Goal: Task Accomplishment & Management: Use online tool/utility

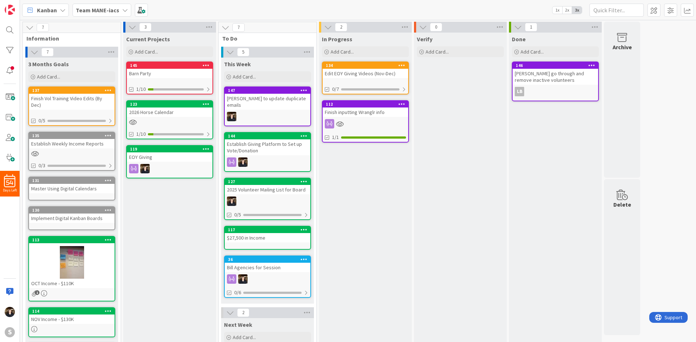
click at [105, 10] on b "Team MANE-iacs" at bounding box center [97, 10] width 43 height 7
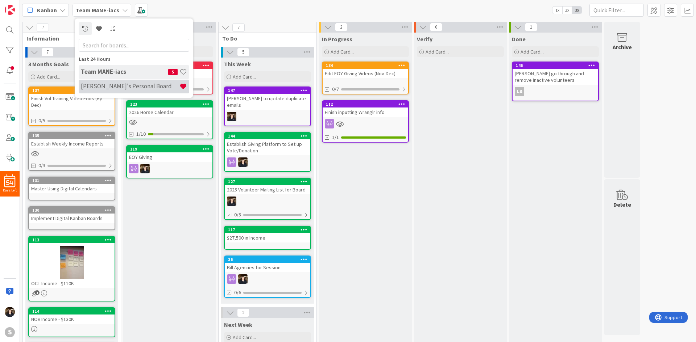
click at [118, 92] on div "[PERSON_NAME]'s Personal Board" at bounding box center [134, 87] width 110 height 14
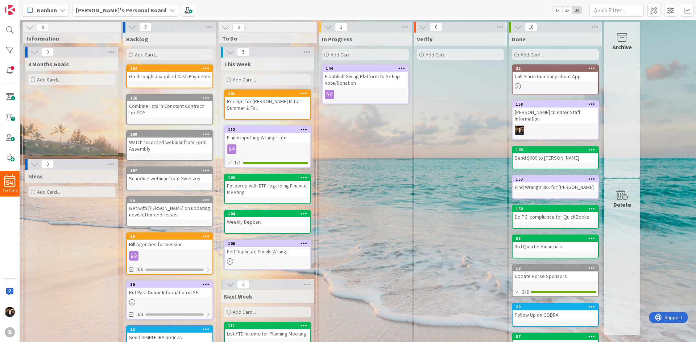
click at [271, 79] on div "Add Card..." at bounding box center [267, 79] width 87 height 11
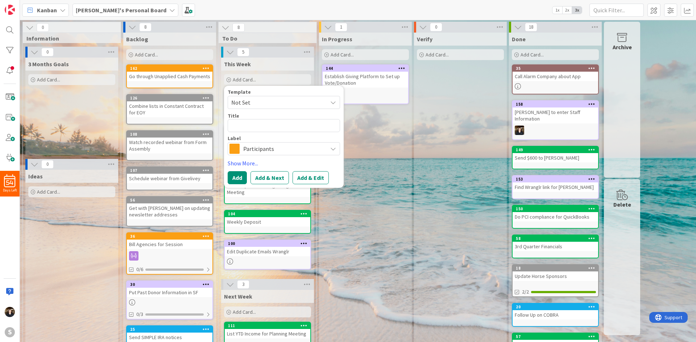
type textarea "x"
type textarea "D"
type textarea "x"
type textarea "Do"
type textarea "x"
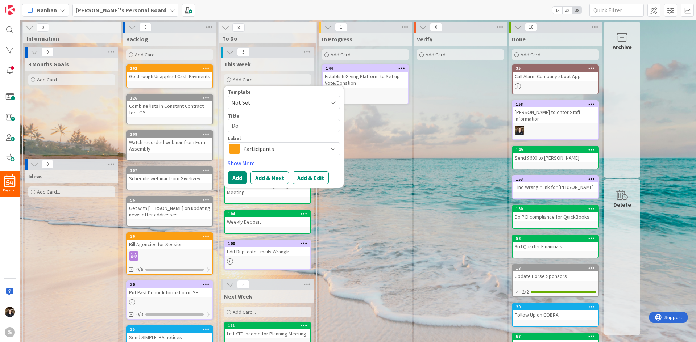
type textarea "Do"
type textarea "x"
type textarea "Do U"
type textarea "x"
type textarea "Do UH"
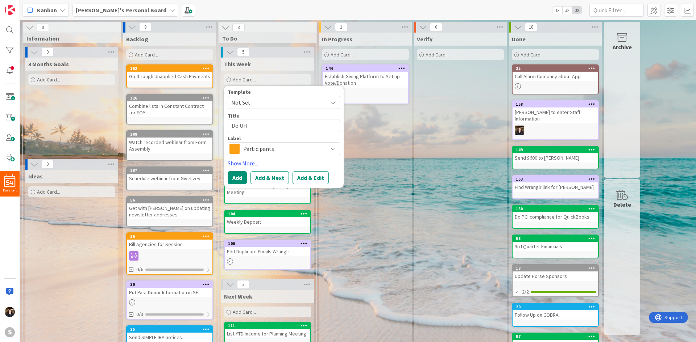
type textarea "x"
type textarea "Do UHC"
type textarea "x"
type textarea "Do UHC"
type textarea "x"
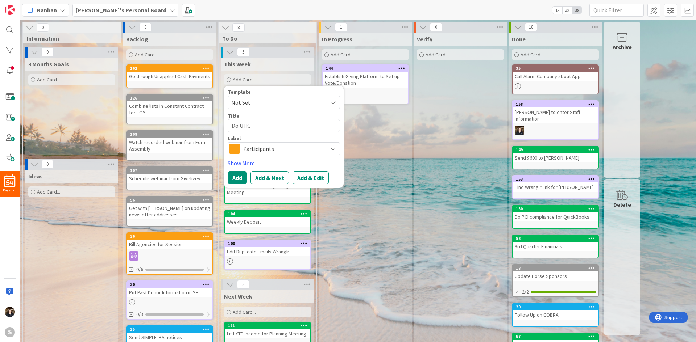
type textarea "Do UHC S"
type textarea "x"
type textarea "Do UHC Su"
type textarea "x"
type textarea "Do UHC Sur"
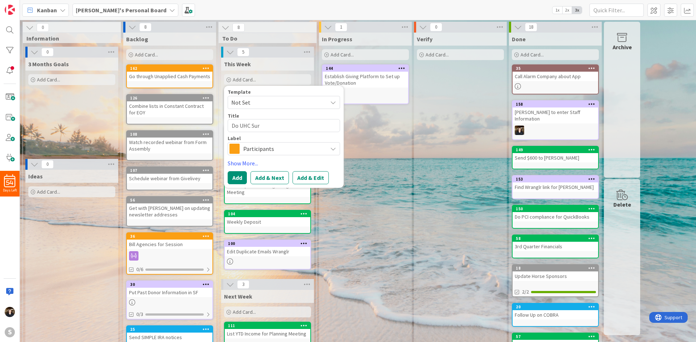
type textarea "x"
type textarea "Do UHC Surv"
type textarea "x"
type textarea "Do UHC [PERSON_NAME]"
type textarea "x"
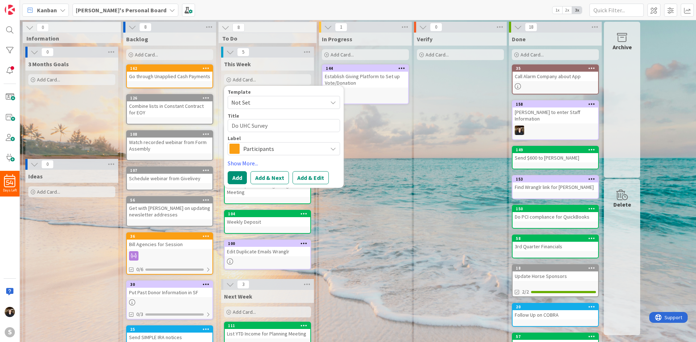
type textarea "Do UHC Survey"
click at [305, 147] on span "Participants" at bounding box center [283, 149] width 80 height 10
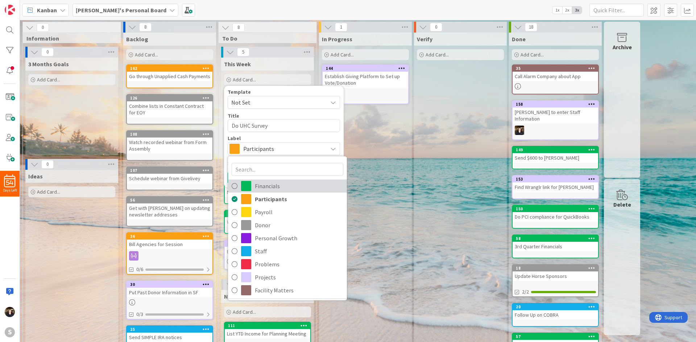
click at [233, 185] on icon at bounding box center [234, 186] width 6 height 11
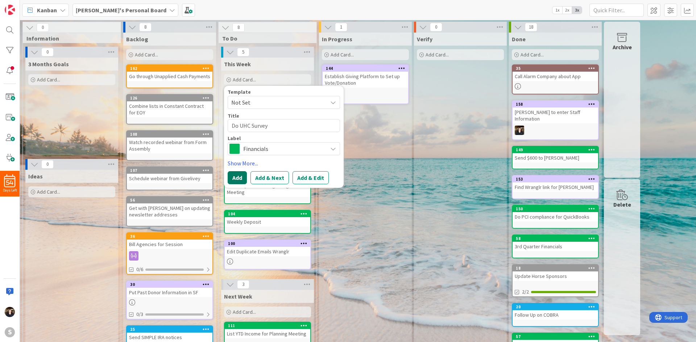
click at [236, 178] on button "Add" at bounding box center [236, 177] width 19 height 13
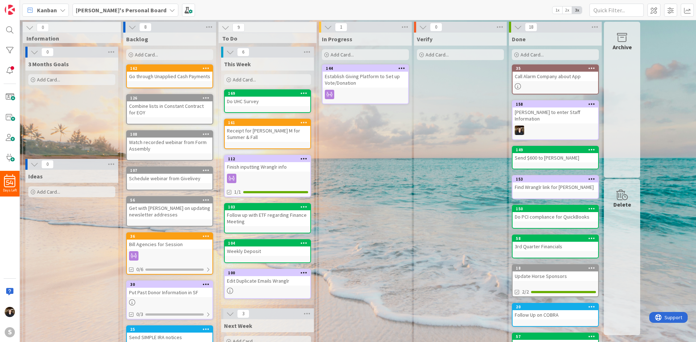
click at [161, 56] on div "Add Card..." at bounding box center [169, 54] width 87 height 11
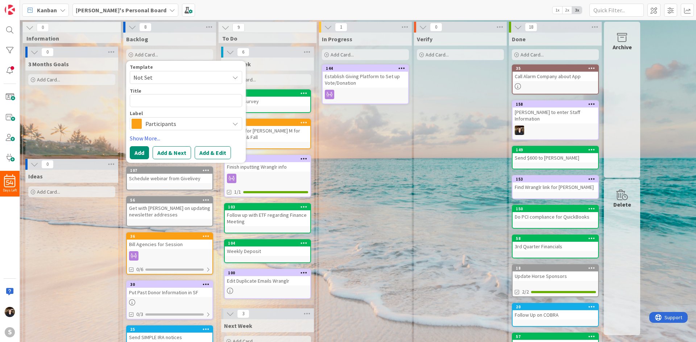
type textarea "x"
type textarea "M"
type textarea "x"
type textarea "Mo"
type textarea "x"
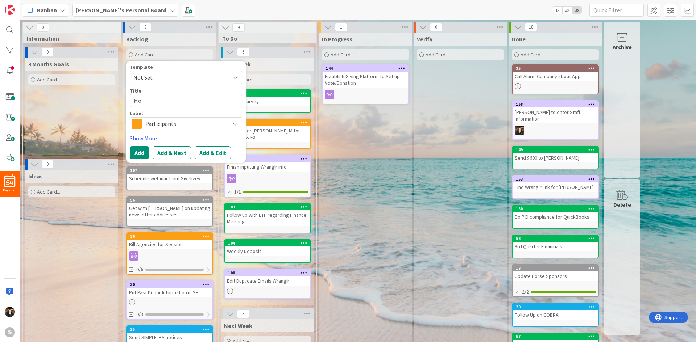
type textarea "Mov"
type textarea "x"
type textarea "Move"
type textarea "x"
type textarea "Move"
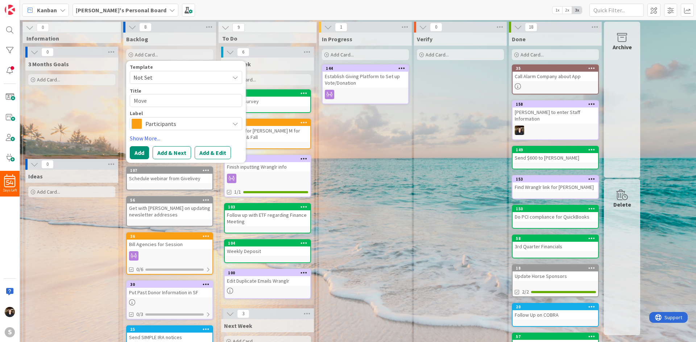
type textarea "x"
type textarea "Move C"
type textarea "x"
type textarea "Move Co"
type textarea "x"
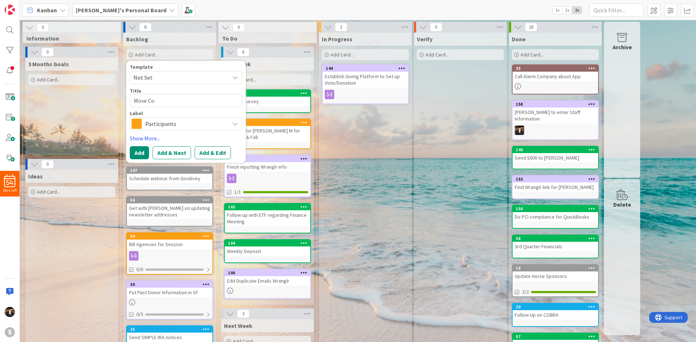
type textarea "Move Con"
type textarea "x"
type textarea "Move Cont"
type textarea "x"
type textarea "Move Contr"
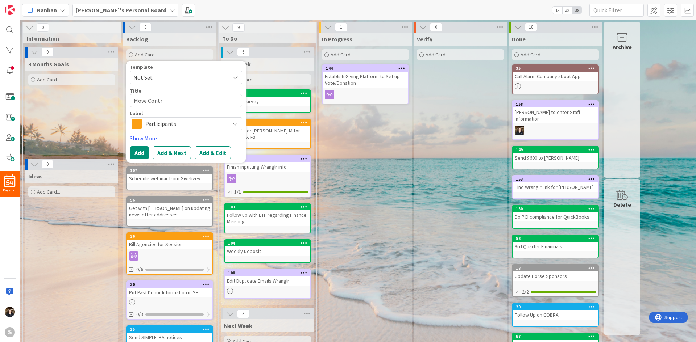
type textarea "x"
type textarea "Move Cont"
type textarea "x"
type textarea "Move Conts"
type textarea "x"
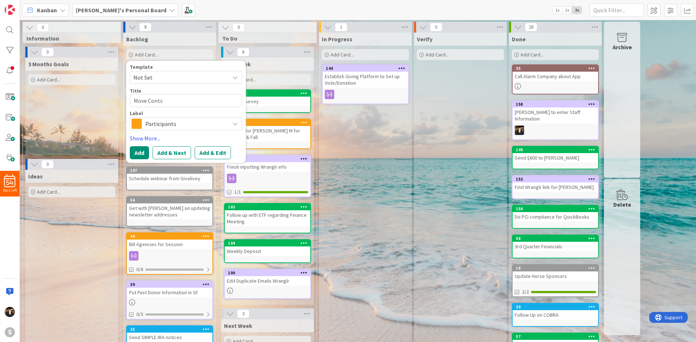
type textarea "Move Contst"
type textarea "x"
type textarea "Move Contstr"
type textarea "x"
type textarea "Move Contstru"
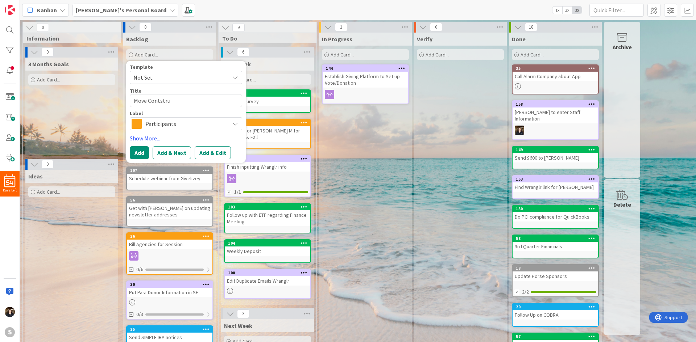
type textarea "x"
type textarea "Move Contstruc"
type textarea "x"
type textarea "Move Contstruct"
type textarea "x"
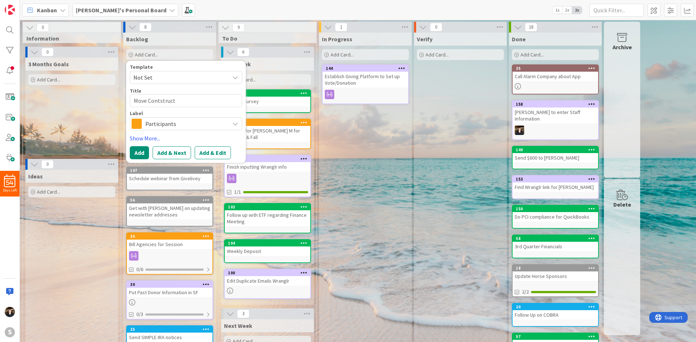
type textarea "Move Contstructi"
type textarea "x"
type textarea "Move Contstruction"
type textarea "x"
type textarea "Move Contstruction"
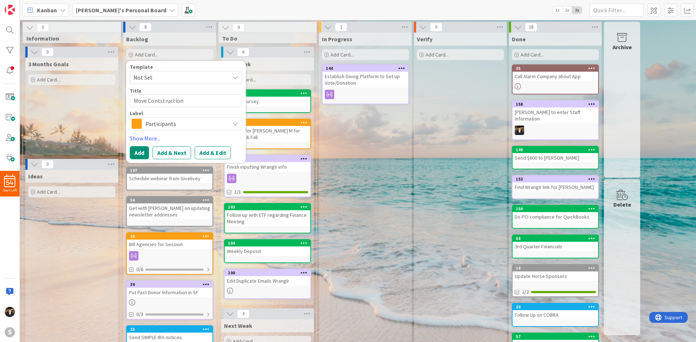
type textarea "x"
type textarea "Move Contstruction i"
type textarea "x"
type textarea "Move Contstruction in"
type textarea "x"
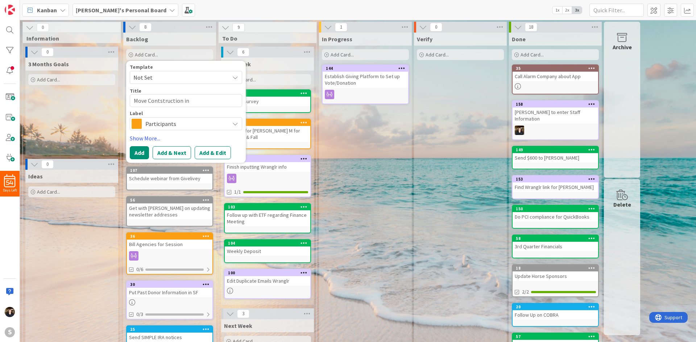
type textarea "Move Contstruction in"
type textarea "x"
type textarea "Move Contstruction in P"
type textarea "x"
type textarea "Move Contstruction in Pr"
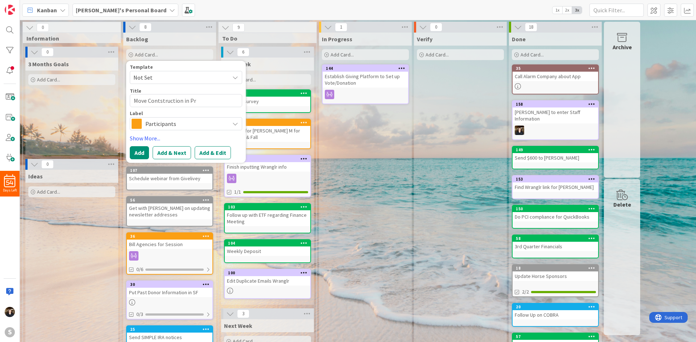
type textarea "x"
type textarea "Move Contstruction in Pro"
type textarea "x"
type textarea "Move Contstruction in Prog"
type textarea "x"
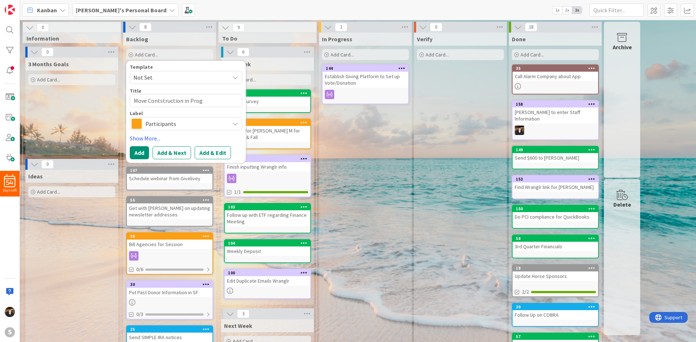
type textarea "Move Contstruction in Progr"
type textarea "x"
type textarea "Move Contstruction in Progra"
type textarea "x"
type textarea "Move Contstruction in Progr"
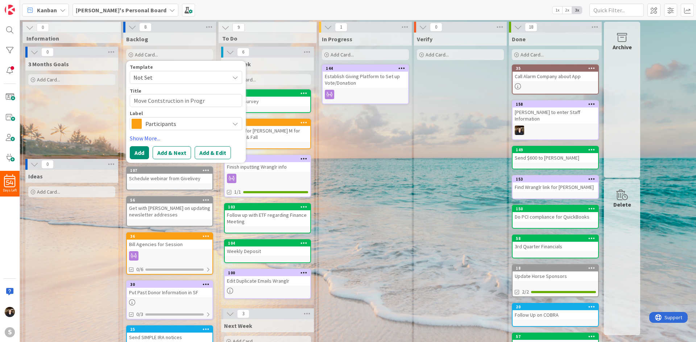
type textarea "x"
type textarea "Move Contstruction in Progre"
type textarea "x"
type textarea "Move Contstruction in Progres"
type textarea "x"
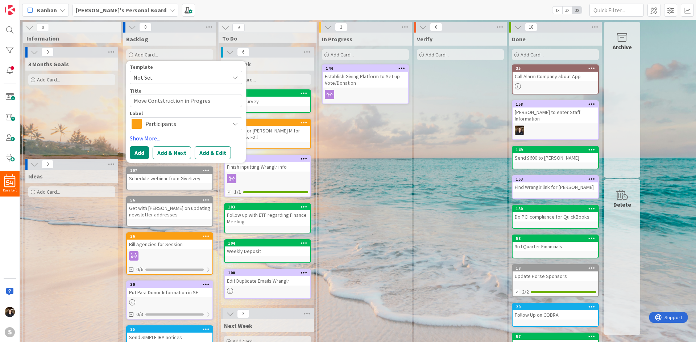
type textarea "Move Contstruction in Progress"
type textarea "x"
type textarea "Move Contstruction in Progress"
type textarea "x"
type textarea "Move Contstruction in Progress t"
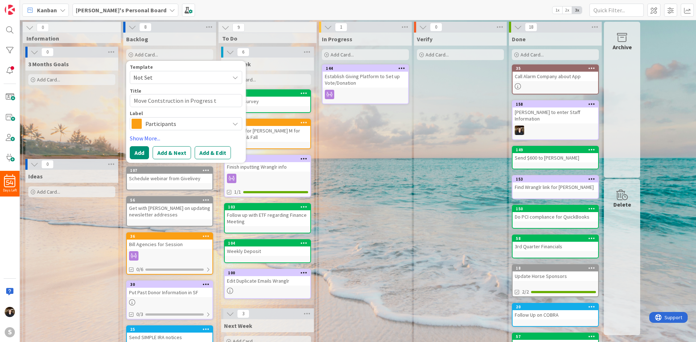
type textarea "x"
type textarea "Move Contstruction in Progress to"
type textarea "x"
type textarea "Move Contstruction in Progress to"
type textarea "x"
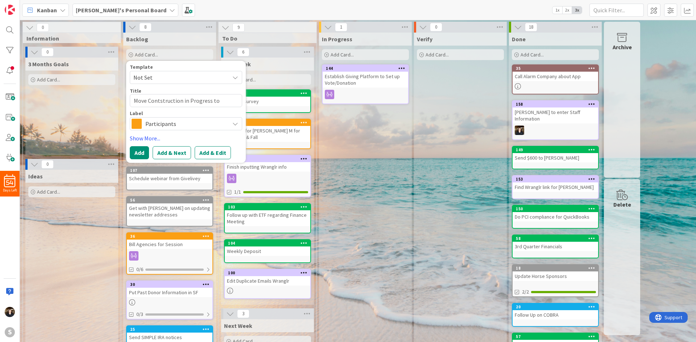
type textarea "Move Contstruction in Progress to c"
type textarea "x"
type textarea "Move Contstruction in Progress to co"
type textarea "x"
type textarea "Move Contstruction in Progress to com"
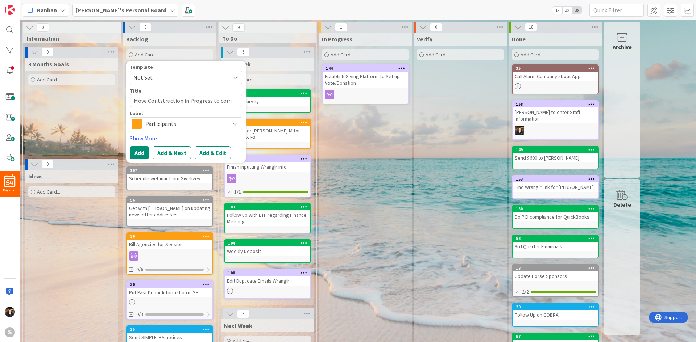
type textarea "x"
type textarea "Move Contstruction in Progress to comp"
type textarea "x"
type textarea "Move Contstruction in Progress to compt"
type textarea "x"
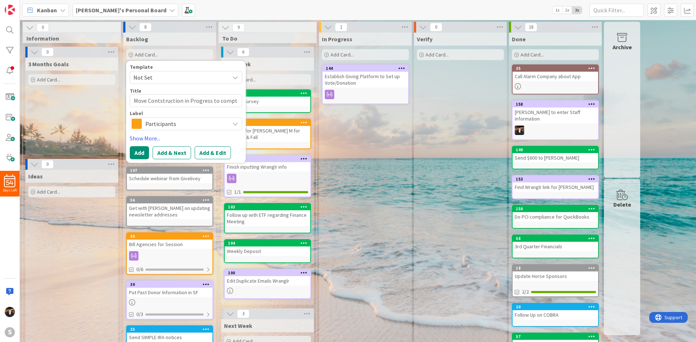
type textarea "Move Contstruction in Progress to compte"
type textarea "x"
type textarea "Move Contstruction in Progress to compt"
type textarea "x"
type textarea "Move Contstruction in Progress to comp"
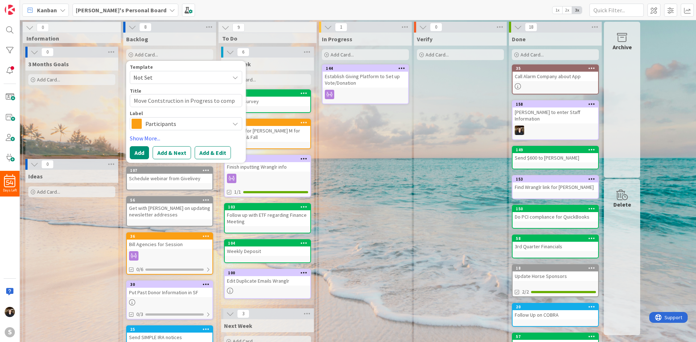
type textarea "x"
type textarea "Move Contstruction in Progress to compl"
type textarea "x"
type textarea "Move Contstruction in Progress to comple"
type textarea "x"
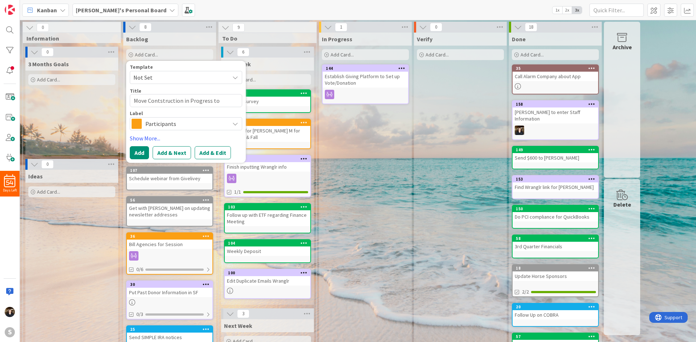
type textarea "Move Contstruction in Progress to complet"
type textarea "x"
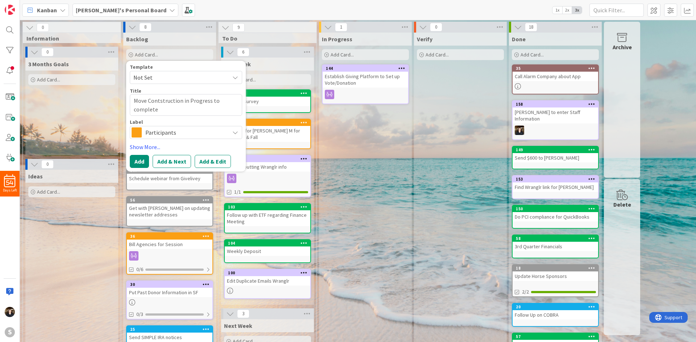
type textarea "Move Contstruction in Progress to complete"
click at [191, 134] on span "Participants" at bounding box center [185, 133] width 80 height 10
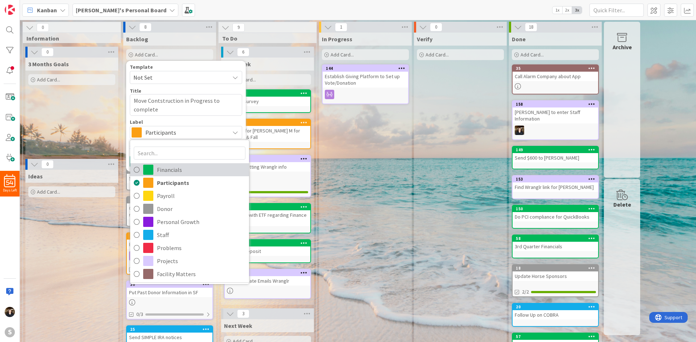
click at [137, 170] on icon at bounding box center [137, 169] width 6 height 11
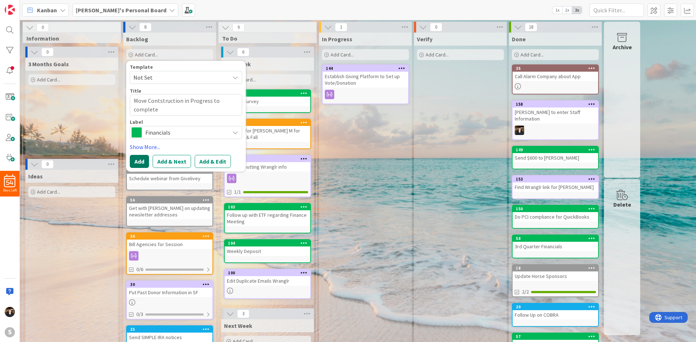
click at [144, 163] on button "Add" at bounding box center [139, 161] width 19 height 13
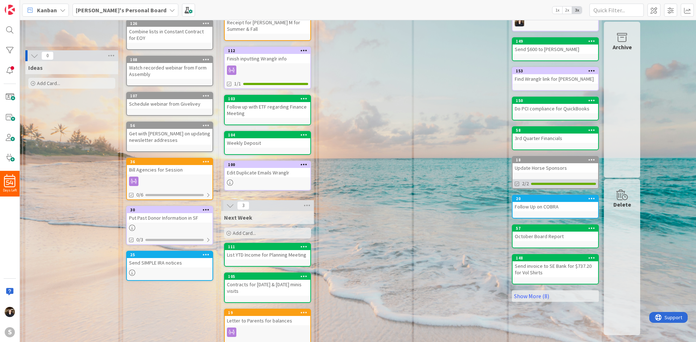
scroll to position [118, 0]
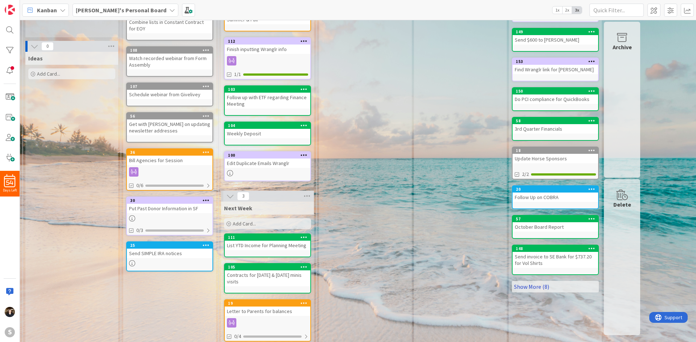
click at [550, 281] on link "Show More (8)" at bounding box center [554, 287] width 87 height 12
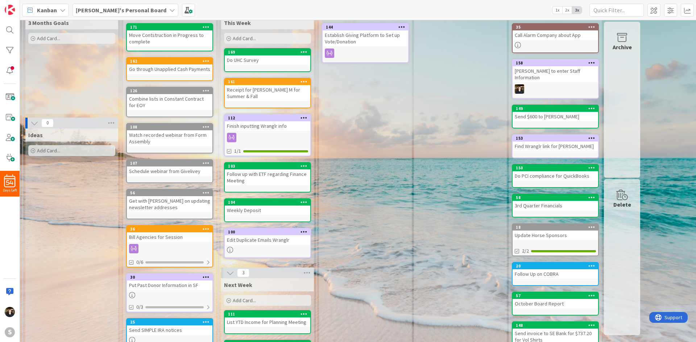
scroll to position [109, 0]
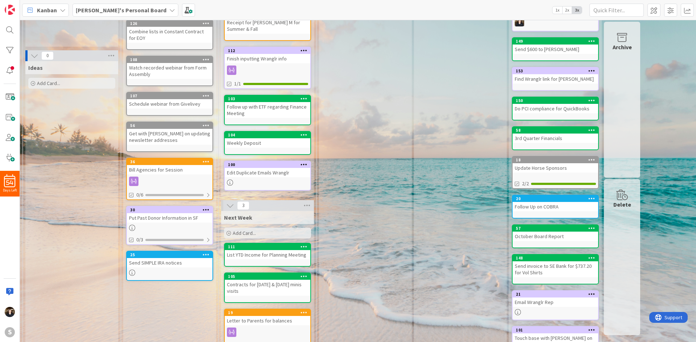
click at [241, 230] on span "Add Card..." at bounding box center [244, 233] width 23 height 7
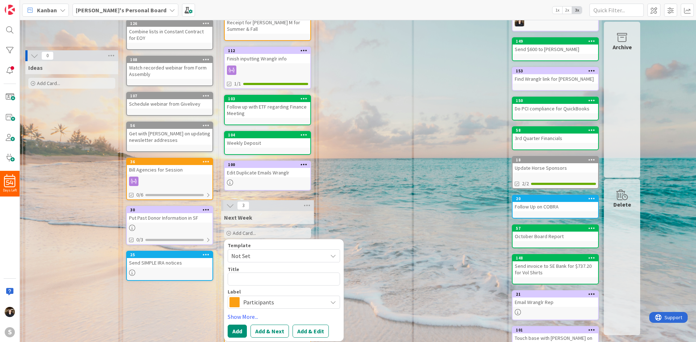
click at [281, 297] on span "Participants" at bounding box center [283, 302] width 80 height 10
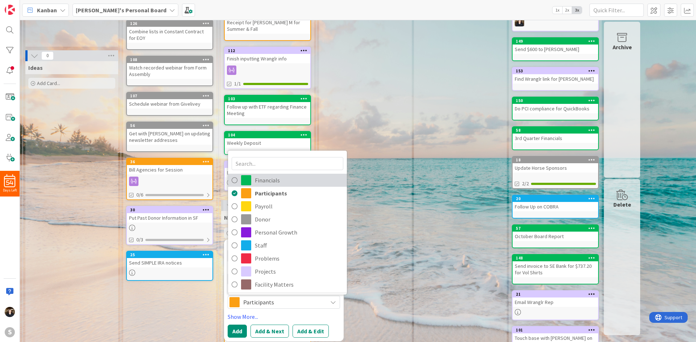
click at [235, 175] on icon at bounding box center [234, 180] width 6 height 11
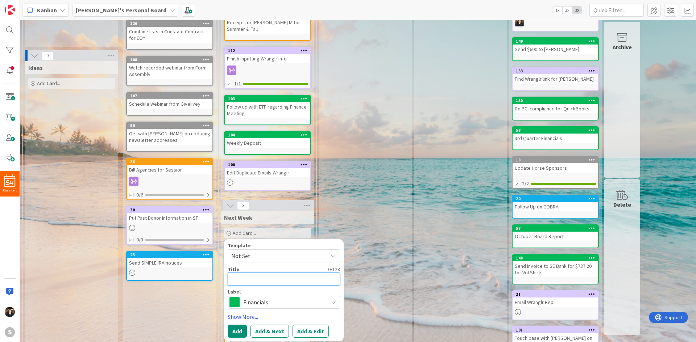
click at [263, 273] on textarea at bounding box center [283, 279] width 112 height 13
type textarea "x"
type textarea "P"
type textarea "x"
type textarea "Pa"
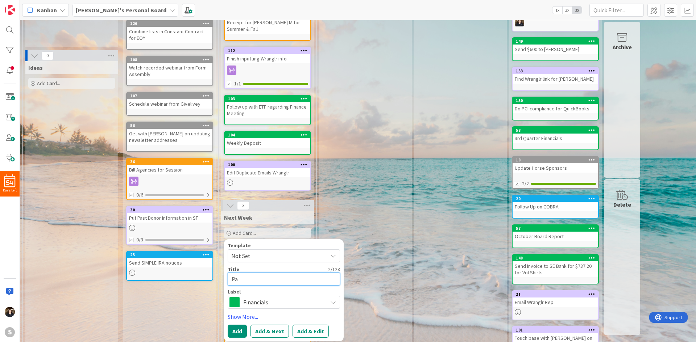
type textarea "x"
type textarea "P"
type textarea "x"
type textarea "D"
type textarea "x"
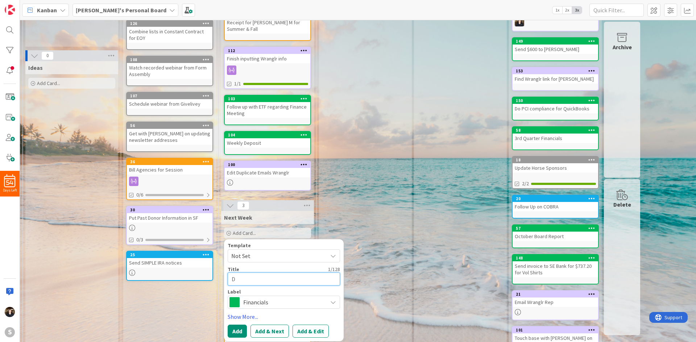
type textarea "Do"
type textarea "x"
type textarea "Do"
type textarea "x"
type textarea "Do m"
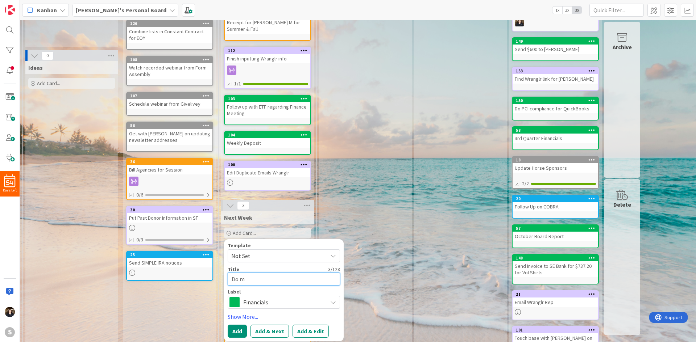
type textarea "x"
type textarea "Do mi"
type textarea "x"
type textarea "Do mid"
type textarea "x"
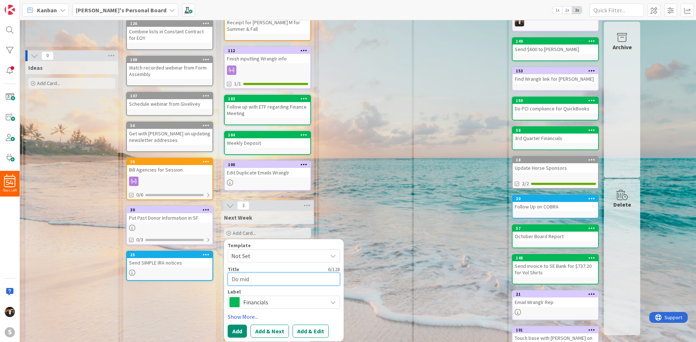
type textarea "Do midm"
type textarea "x"
type textarea "Do midmot"
type textarea "x"
type textarea "Do midmoth"
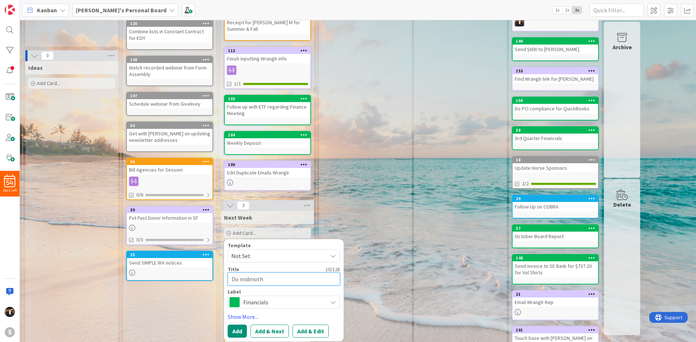
type textarea "x"
type textarea "Do midmothn"
type textarea "x"
type textarea "Do midmoth"
type textarea "x"
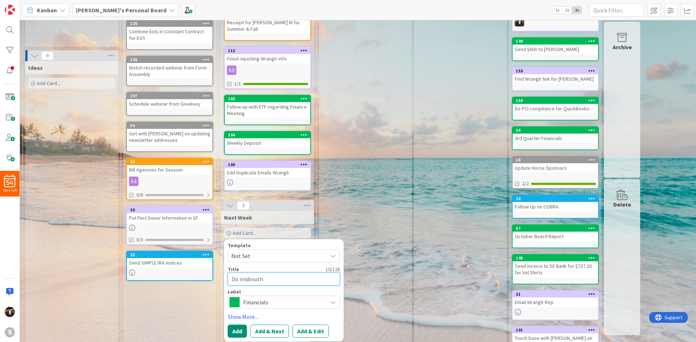
type textarea "Do midmot"
type textarea "x"
type textarea "Do midmo"
type textarea "x"
type textarea "Do midmon"
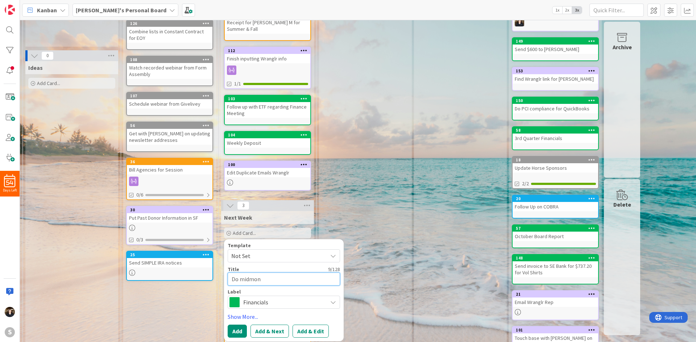
type textarea "x"
type textarea "Do midmont"
type textarea "x"
type textarea "Do midmonth"
type textarea "x"
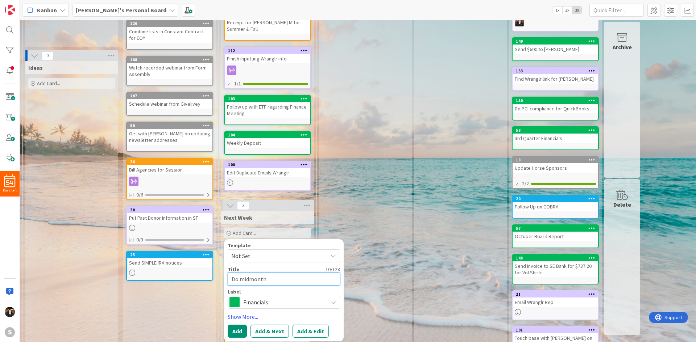
type textarea "Do midmonth"
type textarea "x"
type textarea "Do midmonth p"
type textarea "x"
type textarea "Do midmonth pa"
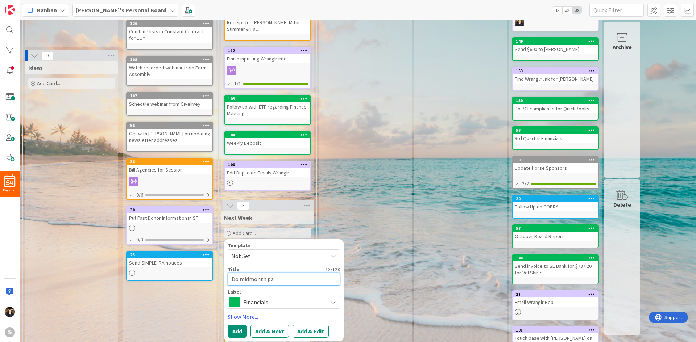
type textarea "x"
type textarea "Do midmonth pay"
type textarea "x"
type textarea "Do midmonth payr"
type textarea "x"
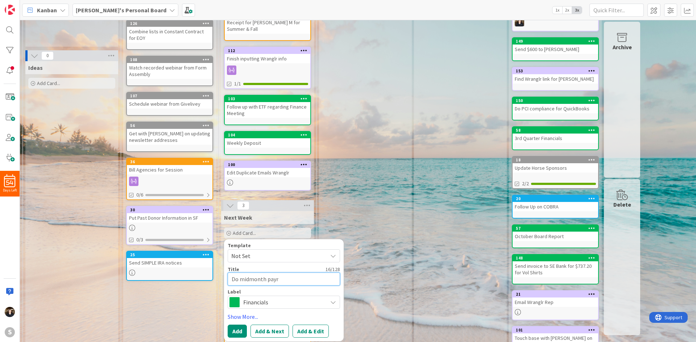
type textarea "Do midmonth payro"
type textarea "x"
type textarea "Do midmonth payrol"
type textarea "x"
type textarea "Do midmonth payroll"
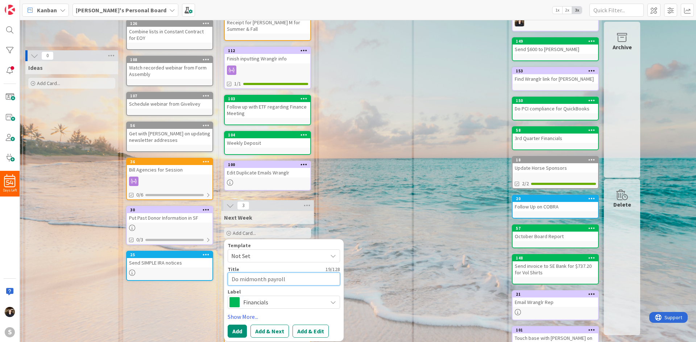
type textarea "x"
type textarea "Do midmonth payroll"
type textarea "x"
type textarea "Do midmonth payroll -"
type textarea "x"
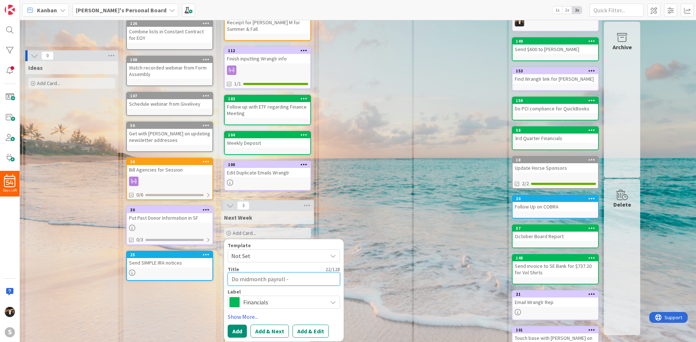
type textarea "Do midmonth payroll - a"
type textarea "x"
type textarea "Do midmonth payroll - ad"
type textarea "x"
type textarea "Do midmonth payroll - adj"
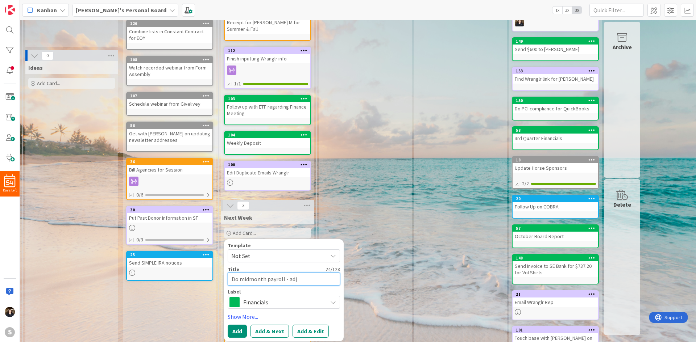
type textarea "x"
type textarea "Do midmonth payroll - adju"
type textarea "x"
type textarea "Do midmonth payroll - adjus"
type textarea "x"
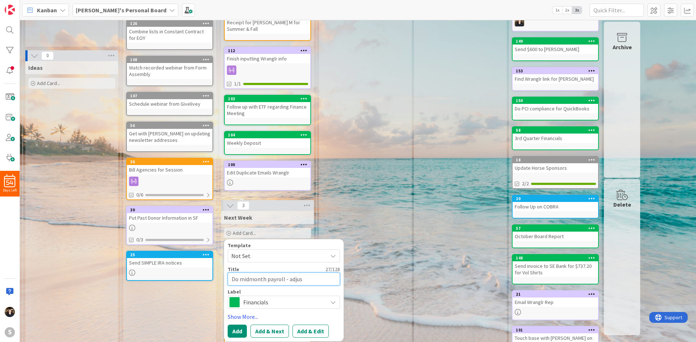
type textarea "Do midmonth payroll - adjust"
type textarea "x"
type textarea "Do midmonth payroll - adjust"
type textarea "x"
type textarea "Do midmonth payroll - adjust A"
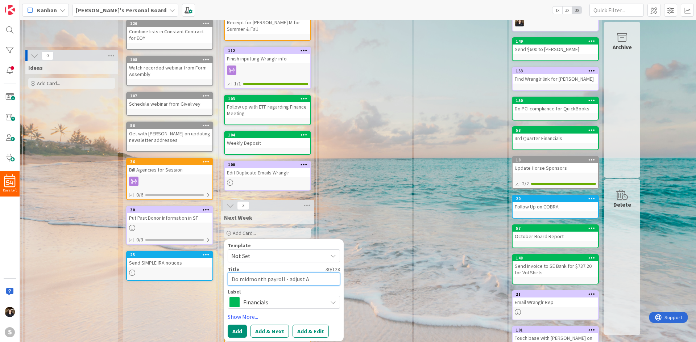
type textarea "x"
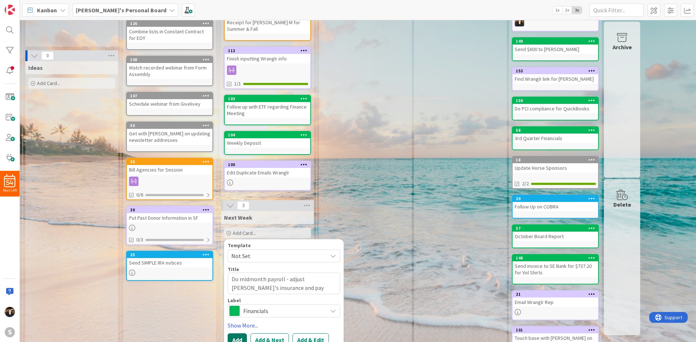
click at [241, 334] on button "Add" at bounding box center [236, 340] width 19 height 13
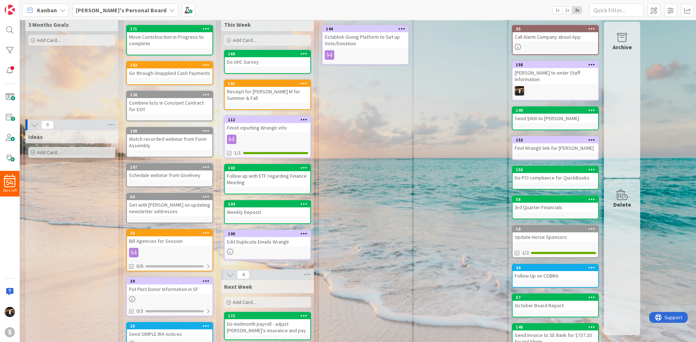
scroll to position [0, 0]
